Goal: Task Accomplishment & Management: Manage account settings

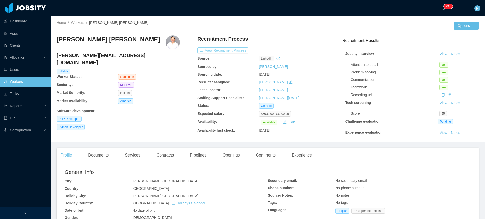
click at [233, 51] on button "View Recruitment Process" at bounding box center [222, 50] width 51 height 6
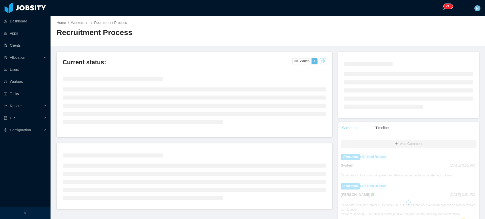
click at [320, 60] on button "button" at bounding box center [323, 61] width 6 height 6
click at [313, 79] on div "Change status" at bounding box center [308, 77] width 23 height 6
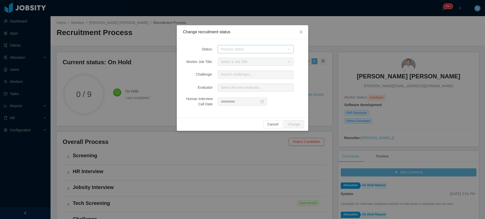
click at [285, 50] on div "Process status" at bounding box center [254, 49] width 66 height 8
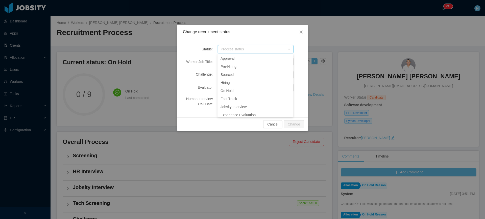
scroll to position [60, 0]
click at [240, 72] on li "Sourced" at bounding box center [255, 72] width 76 height 8
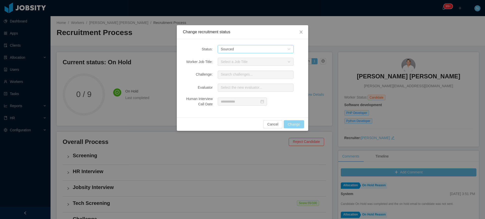
click at [291, 126] on button "Change" at bounding box center [293, 124] width 20 height 8
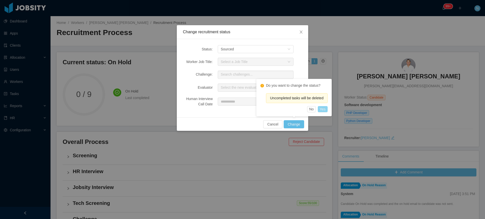
click at [323, 109] on button "Yes" at bounding box center [323, 109] width 10 height 6
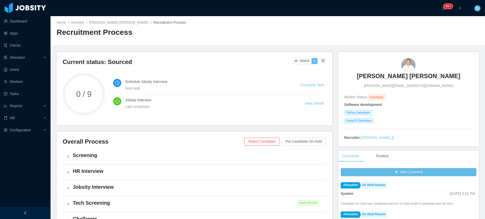
scroll to position [0, 0]
